Goal: Find specific page/section: Find specific page/section

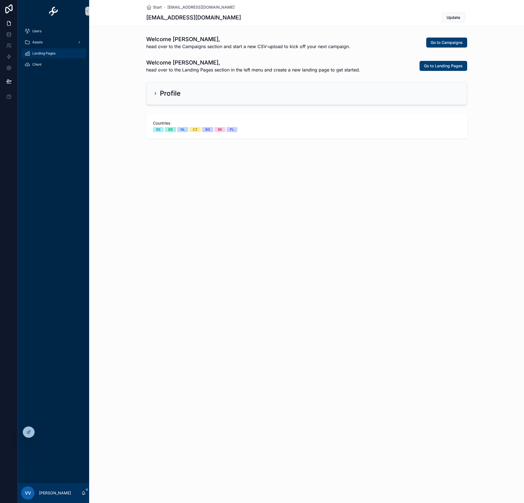
click at [41, 52] on span "Landing Pages" at bounding box center [43, 53] width 23 height 4
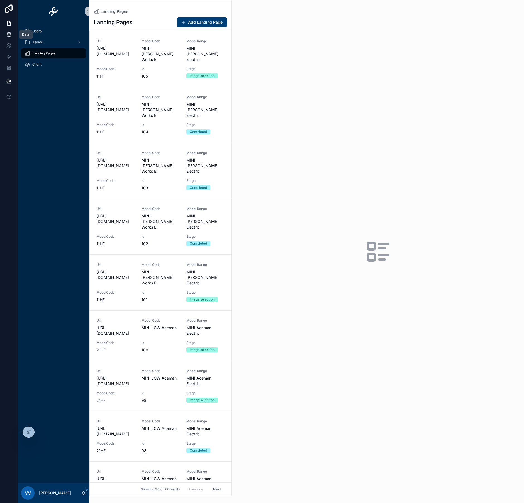
click at [7, 35] on icon at bounding box center [9, 35] width 6 height 6
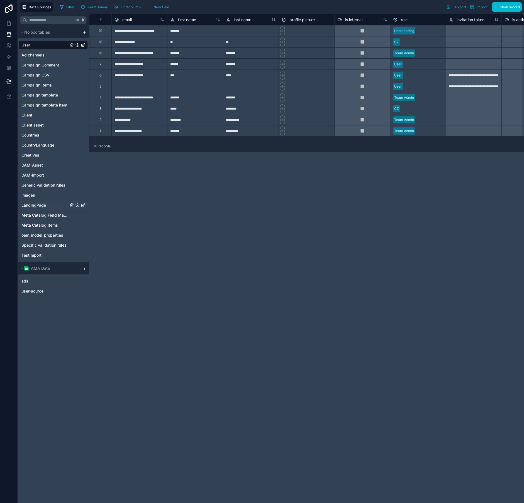
click at [38, 205] on span "LandingPage" at bounding box center [33, 206] width 24 height 6
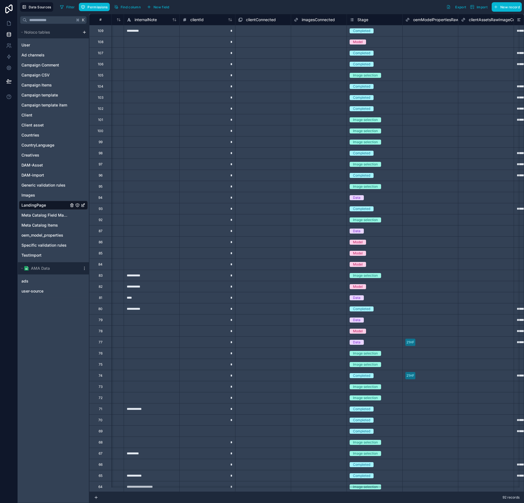
scroll to position [0, 306]
